Goal: Task Accomplishment & Management: Complete application form

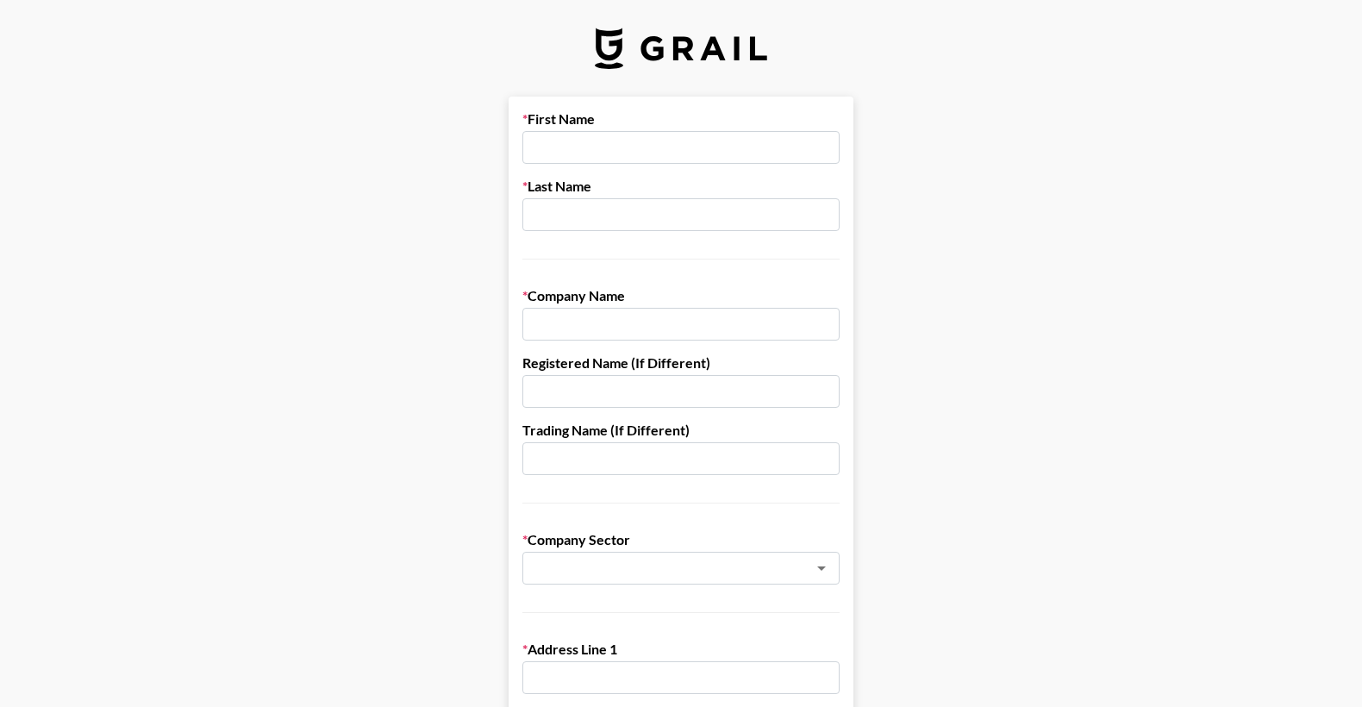
click at [655, 147] on input "text" at bounding box center [681, 147] width 317 height 33
type input "[PERSON_NAME]"
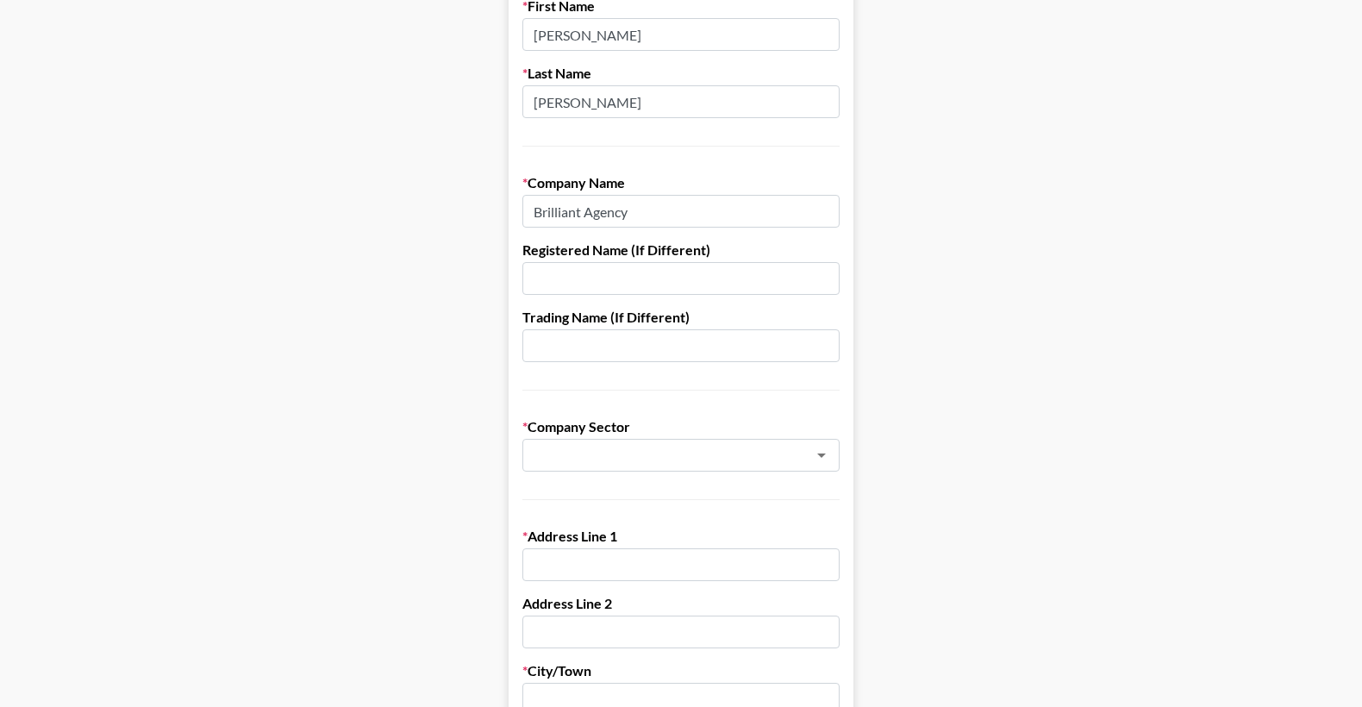
scroll to position [113, 0]
type input "Brilliant Agency"
click at [653, 456] on input "text" at bounding box center [658, 456] width 251 height 20
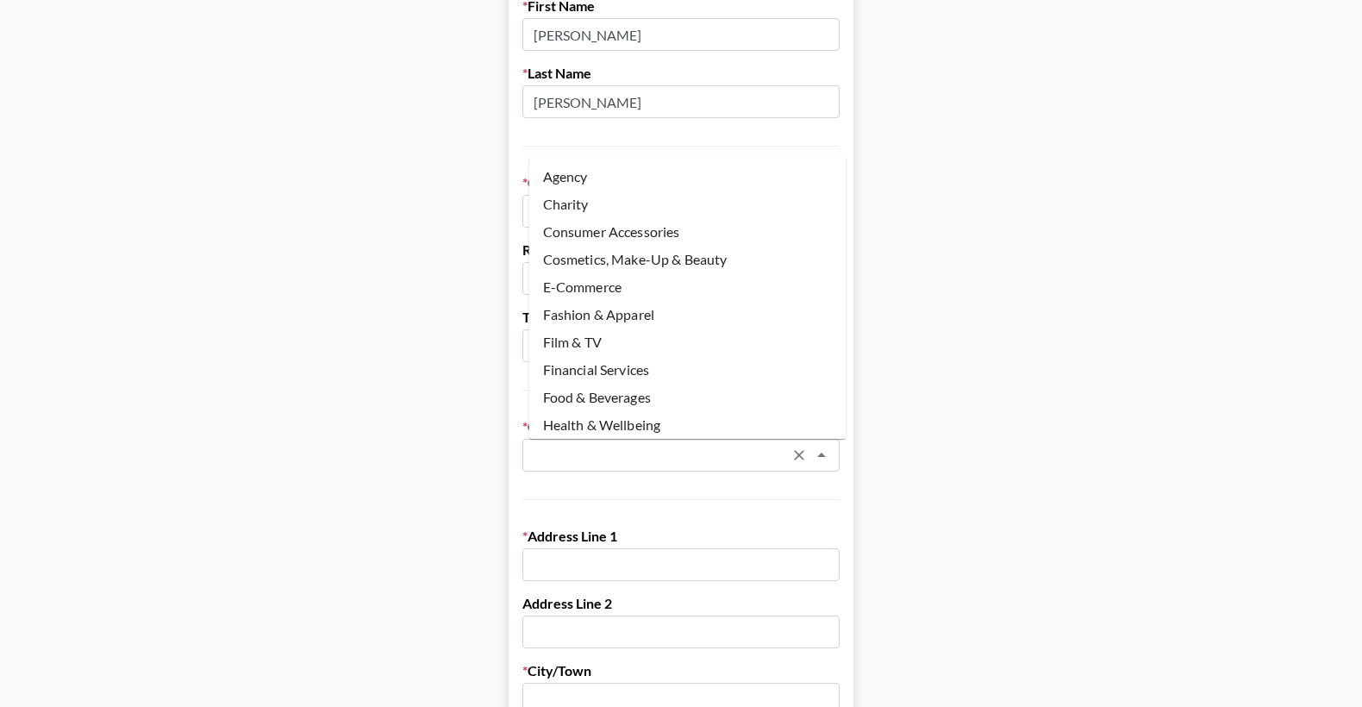
scroll to position [0, 0]
click at [611, 172] on li "Agency" at bounding box center [687, 177] width 317 height 28
type input "Agency"
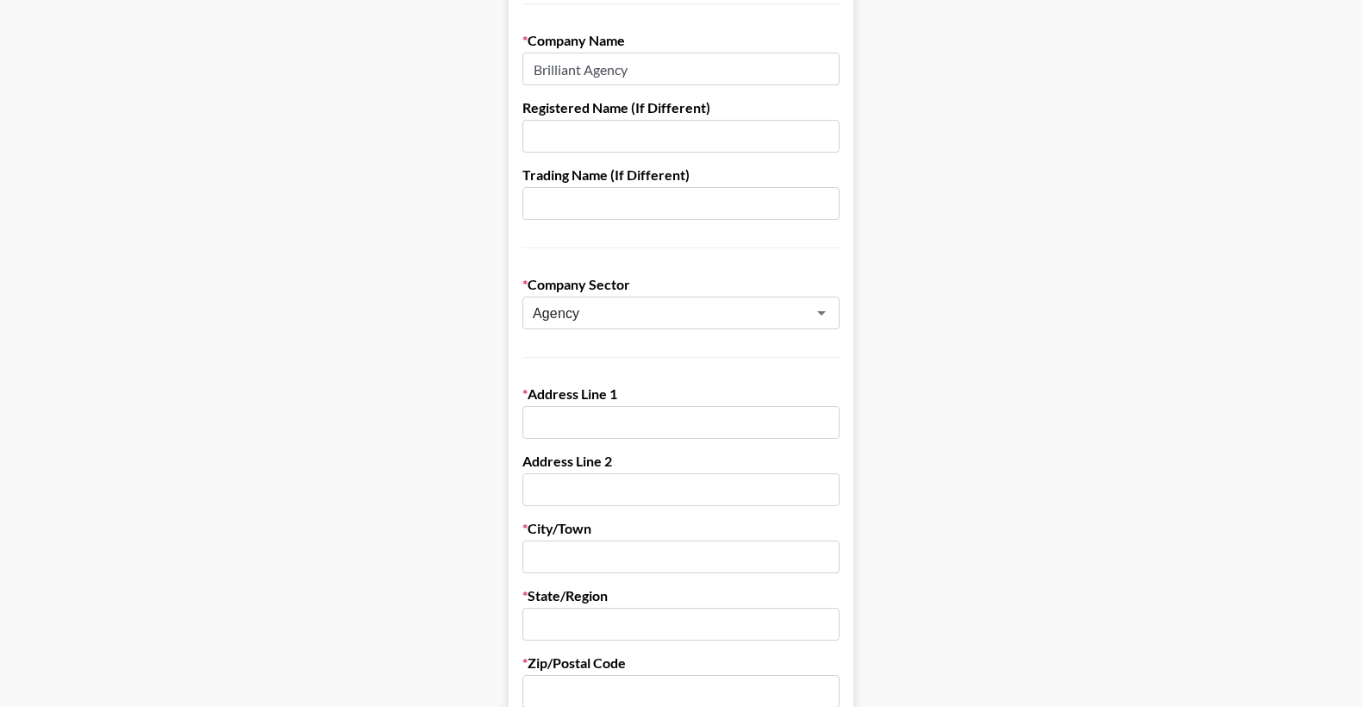
scroll to position [259, 0]
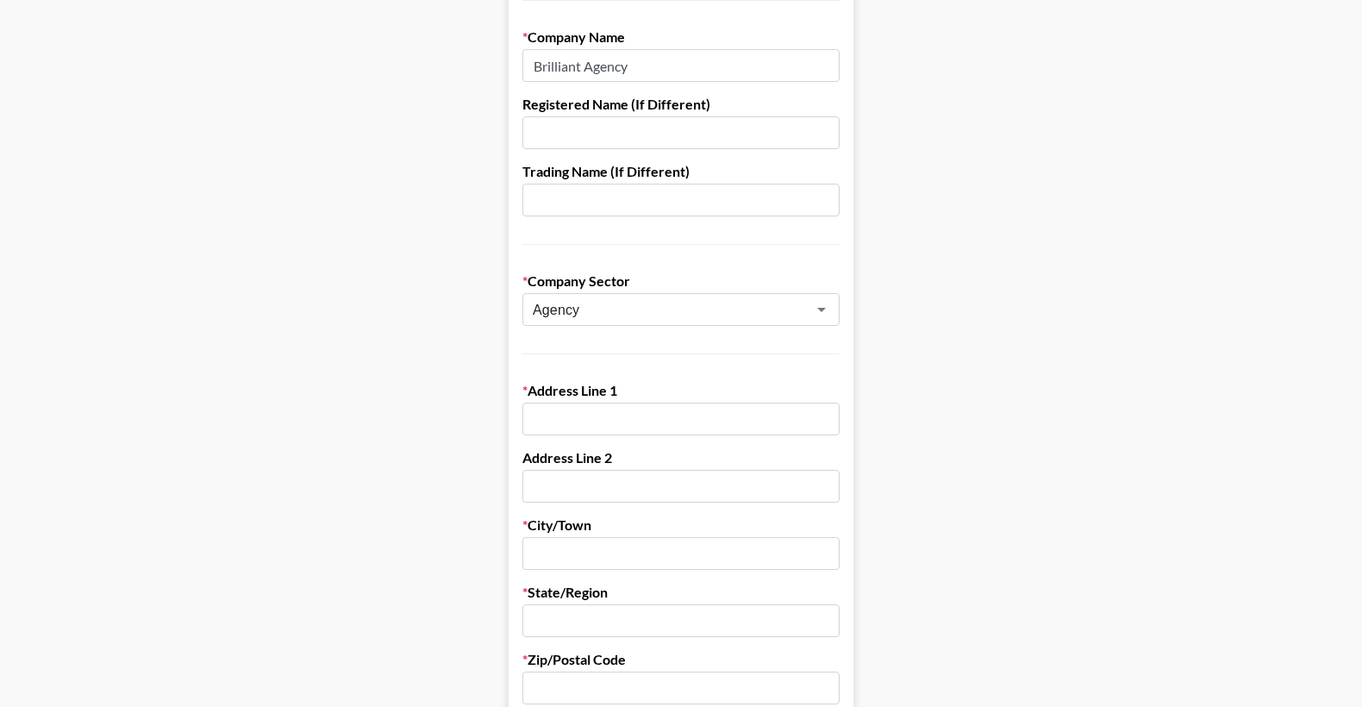
click at [648, 417] on input "text" at bounding box center [681, 419] width 317 height 33
paste input "[STREET_ADDRESS][PERSON_NAME]"
type input "[STREET_ADDRESS][PERSON_NAME]"
click at [581, 681] on input "text" at bounding box center [681, 688] width 317 height 33
paste input "85254"
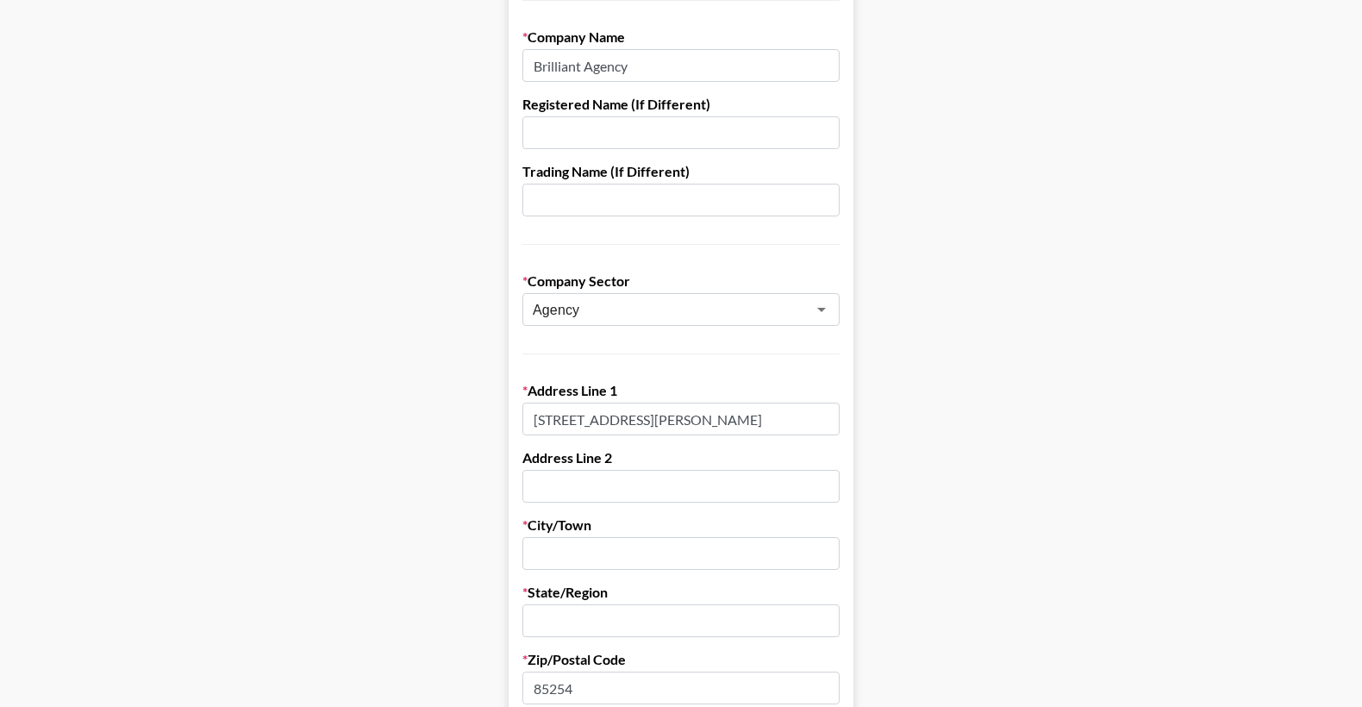
type input "85254"
click at [572, 542] on input "text" at bounding box center [681, 553] width 317 height 33
type input "Scottsdale"
type input "AZ"
click at [494, 580] on main "First Name [PERSON_NAME] Last Name [PERSON_NAME] Company Name Brilliant Agency …" at bounding box center [681, 582] width 1335 height 1489
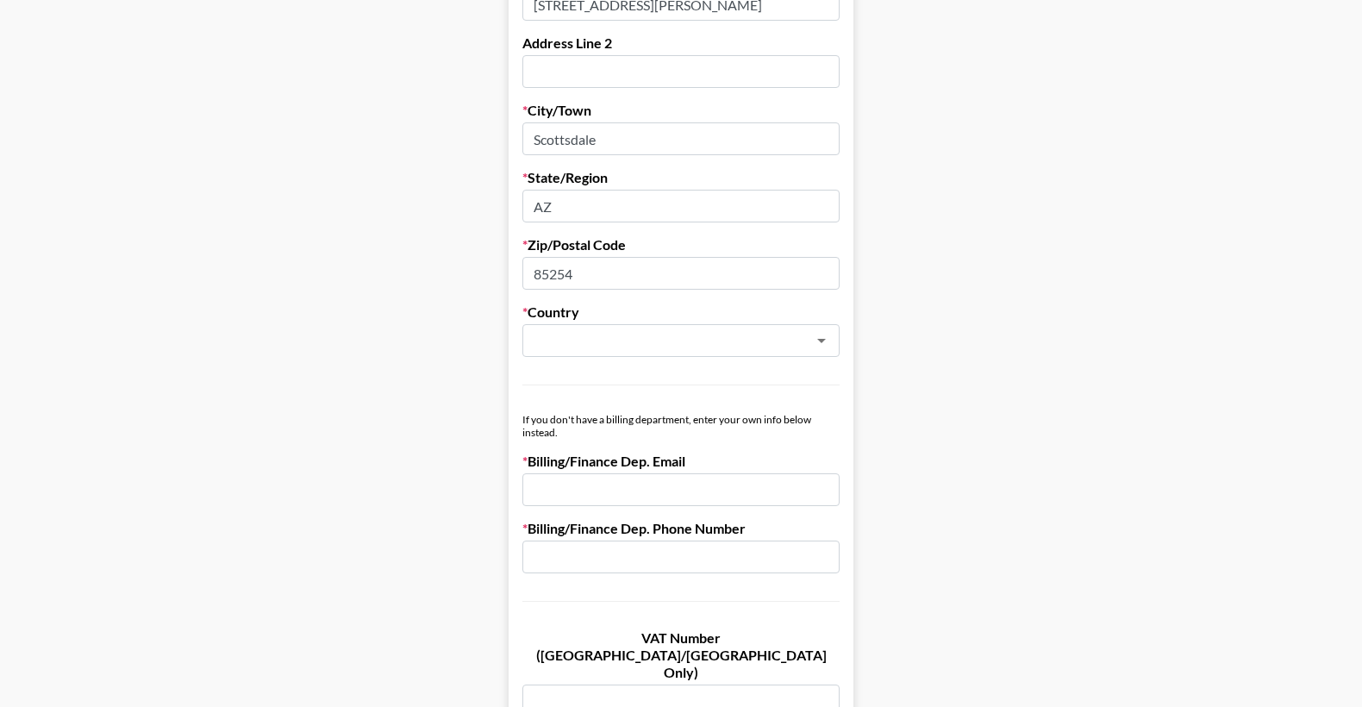
scroll to position [674, 0]
click at [579, 355] on div "​" at bounding box center [681, 339] width 317 height 33
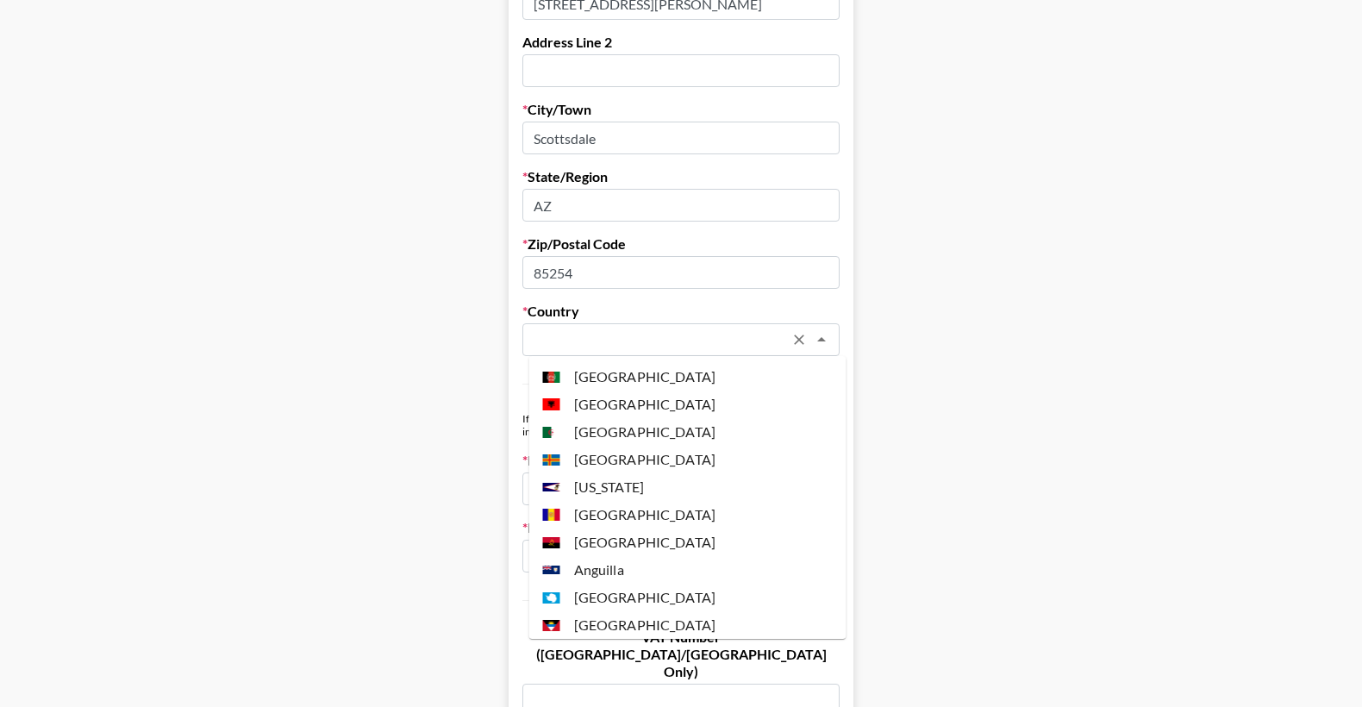
click at [585, 344] on input "text" at bounding box center [658, 340] width 251 height 20
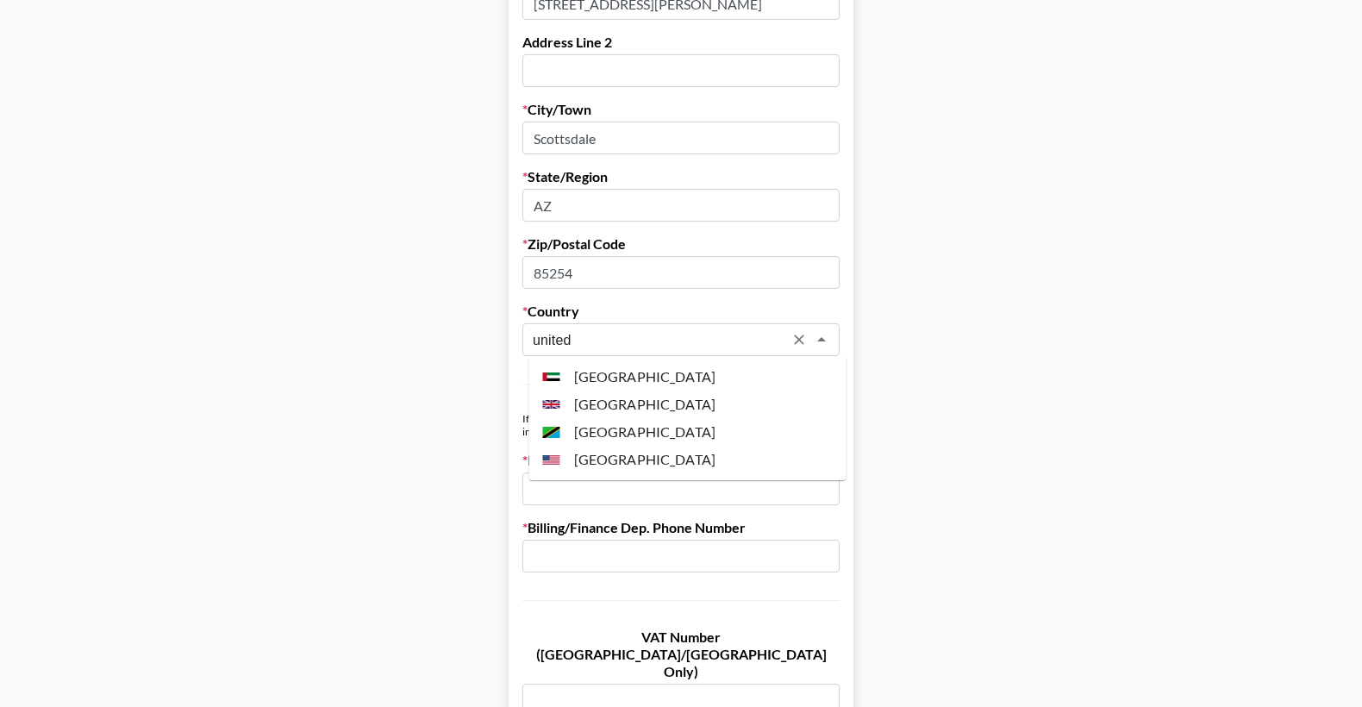
click at [648, 451] on li "[GEOGRAPHIC_DATA]" at bounding box center [687, 460] width 317 height 28
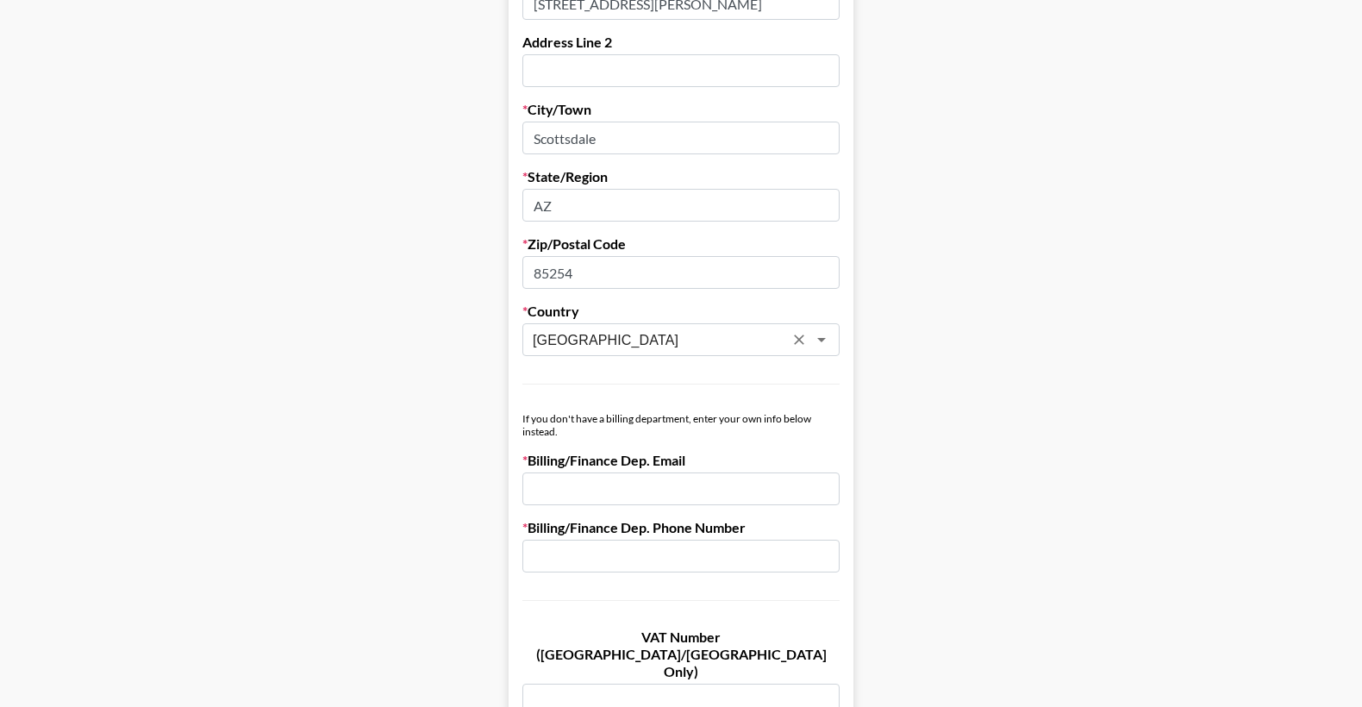
type input "[GEOGRAPHIC_DATA]"
click at [425, 453] on main "First Name [PERSON_NAME] Last Name [PERSON_NAME] Company Name Brilliant Agency …" at bounding box center [681, 166] width 1335 height 1489
click at [577, 490] on input "email" at bounding box center [681, 489] width 317 height 33
type input "a"
type input "[PERSON_NAME][EMAIL_ADDRESS][PERSON_NAME][DOMAIN_NAME]"
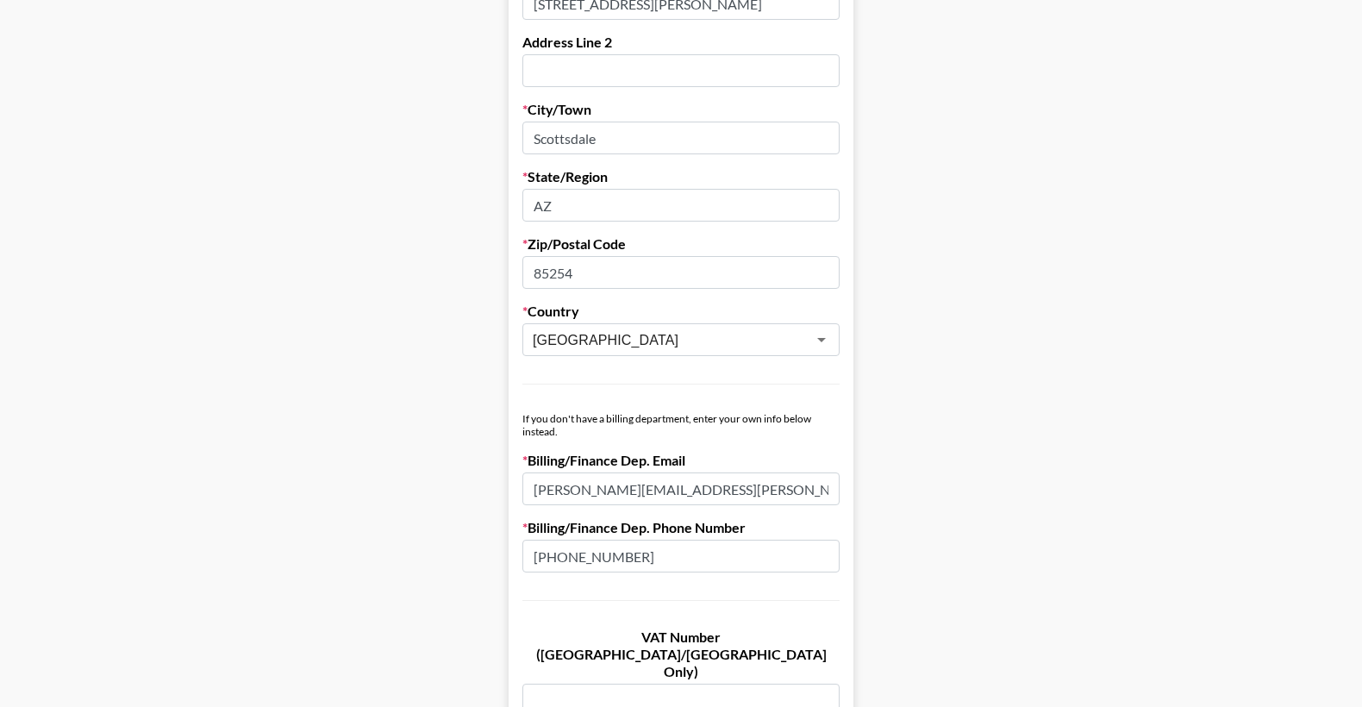
type input "[PHONE_NUMBER]"
click at [414, 576] on main "First Name [PERSON_NAME] Last Name [PERSON_NAME] Company Name Brilliant Agency …" at bounding box center [681, 166] width 1335 height 1489
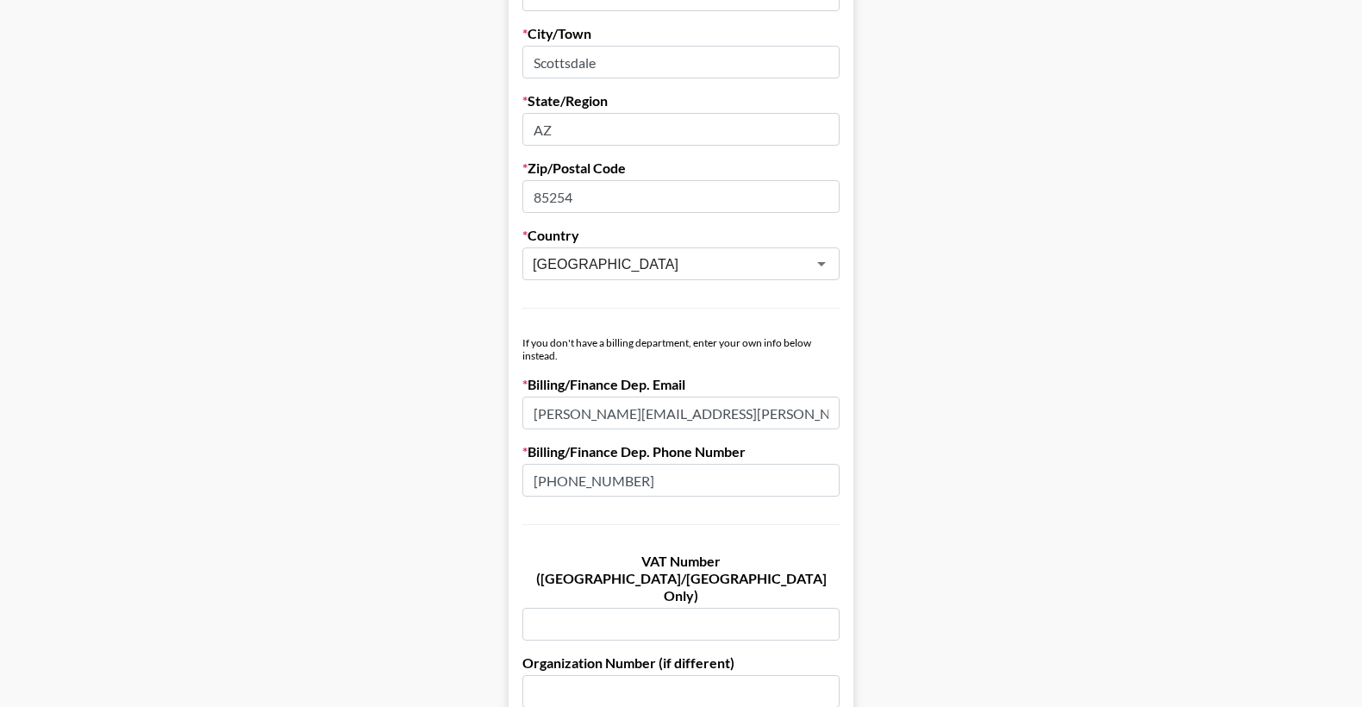
scroll to position [941, 0]
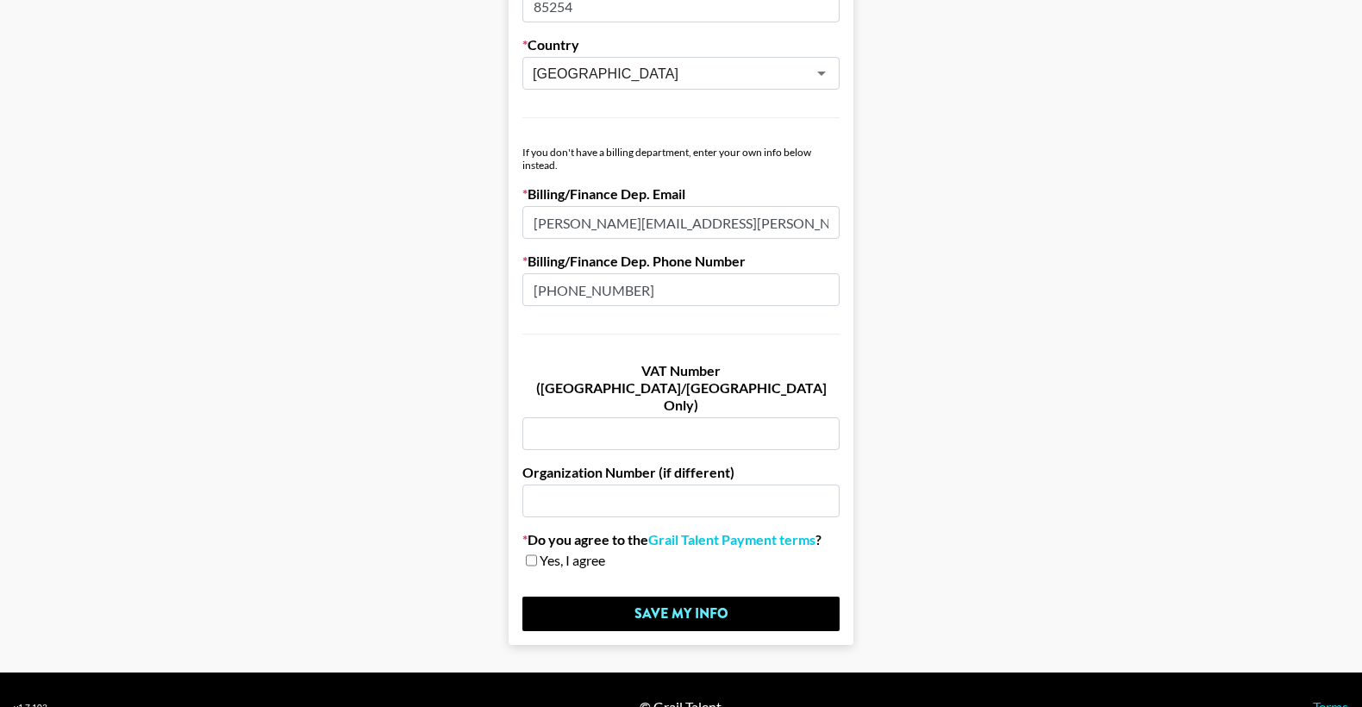
drag, startPoint x: 536, startPoint y: 527, endPoint x: 548, endPoint y: 541, distance: 17.8
click at [536, 554] on input "checkbox" at bounding box center [531, 560] width 11 height 12
checkbox input "true"
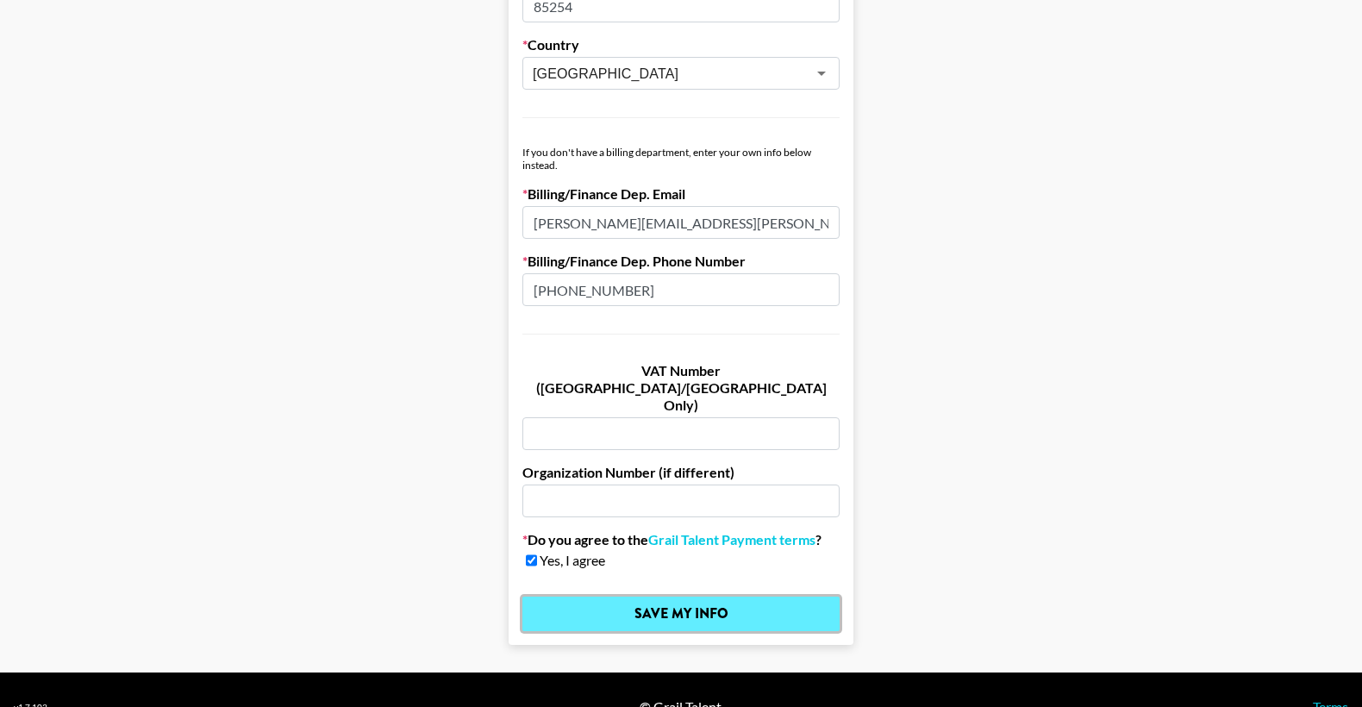
click at [663, 597] on input "Save My Info" at bounding box center [681, 614] width 317 height 34
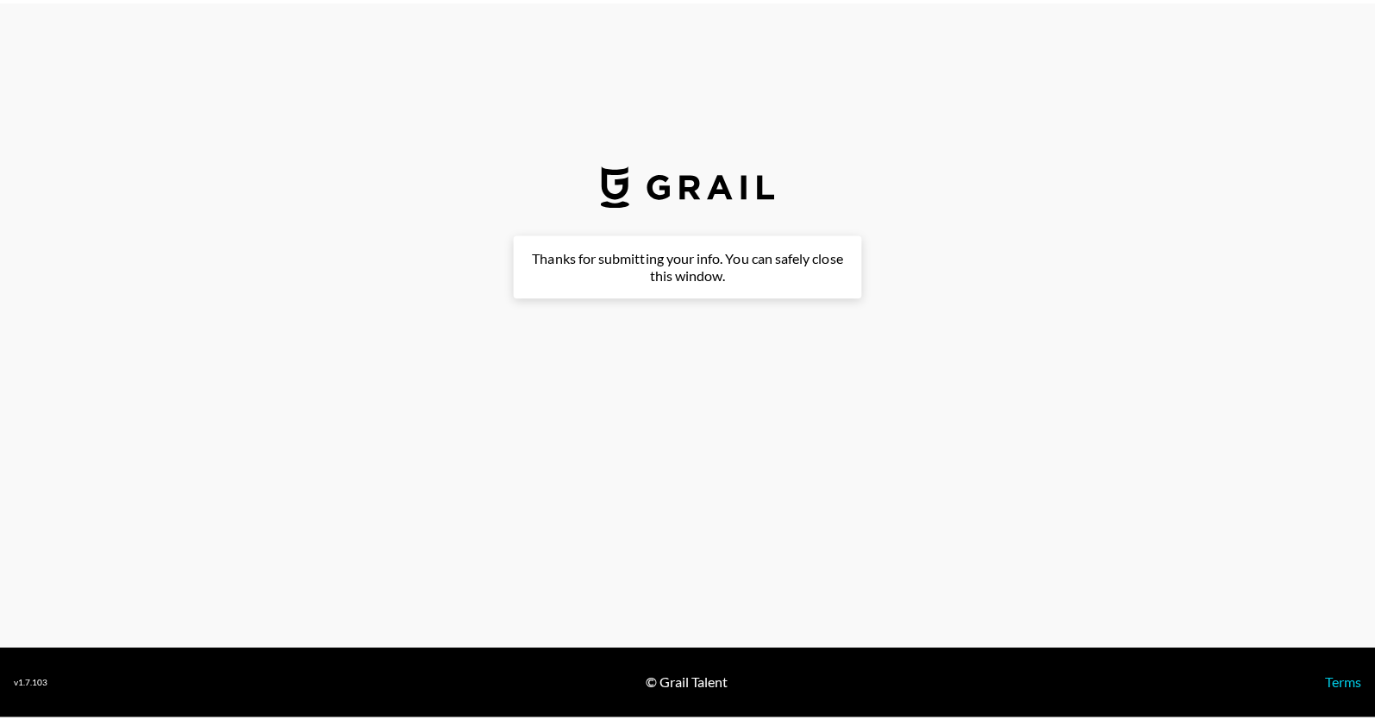
scroll to position [0, 0]
